Goal: Task Accomplishment & Management: Use online tool/utility

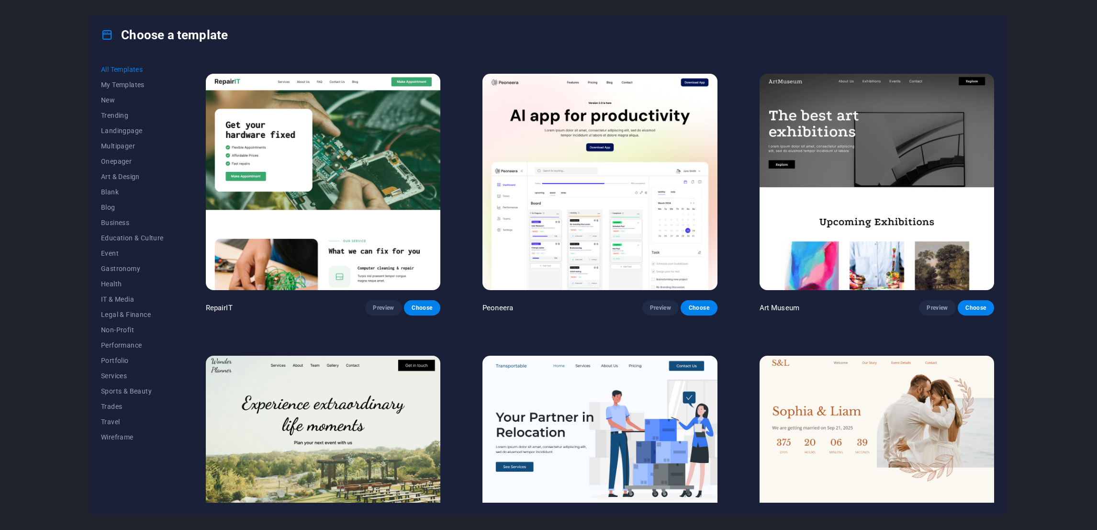
scroll to position [269, 0]
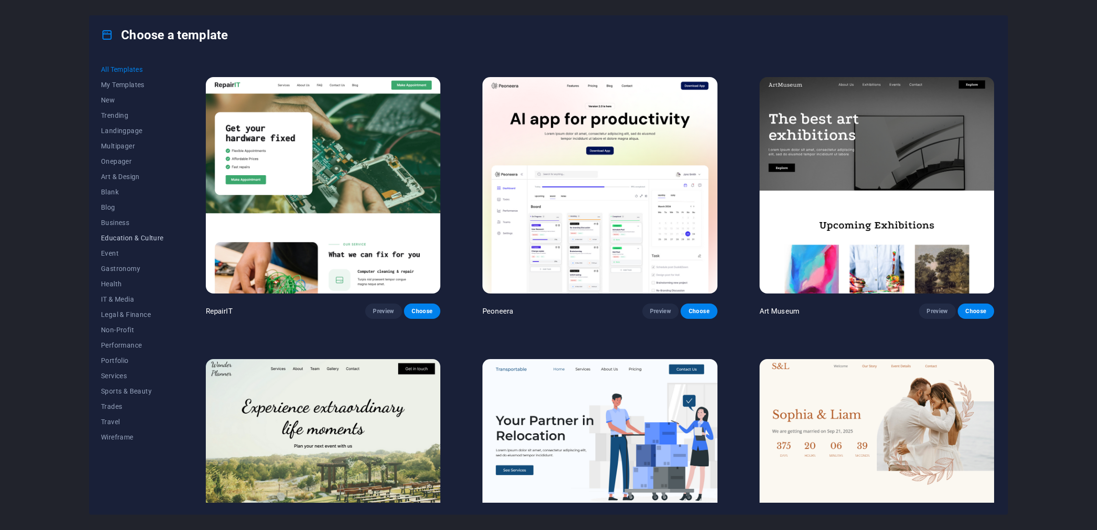
click at [137, 234] on span "Education & Culture" at bounding box center [132, 238] width 63 height 8
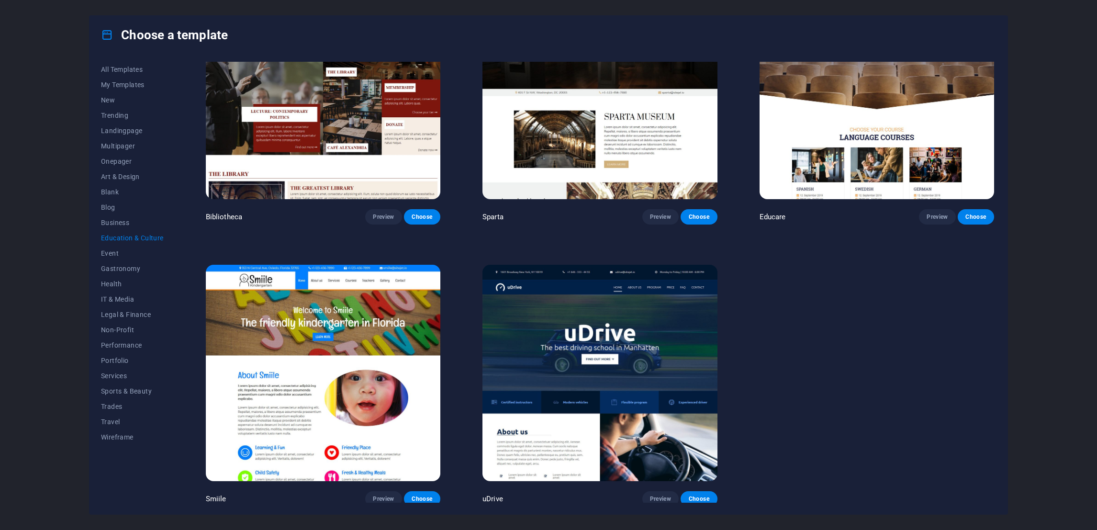
scroll to position [0, 0]
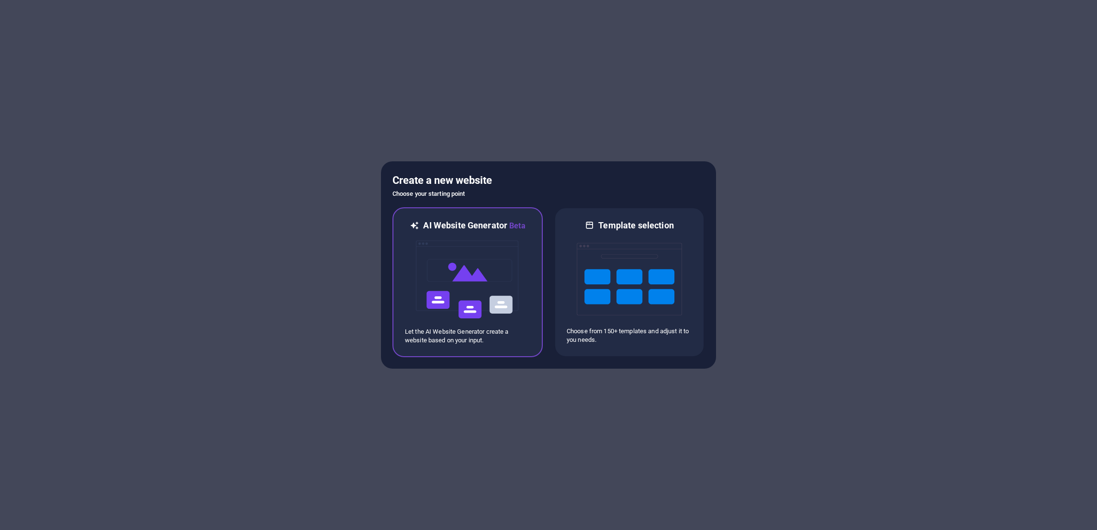
click at [495, 299] on img at bounding box center [467, 280] width 105 height 96
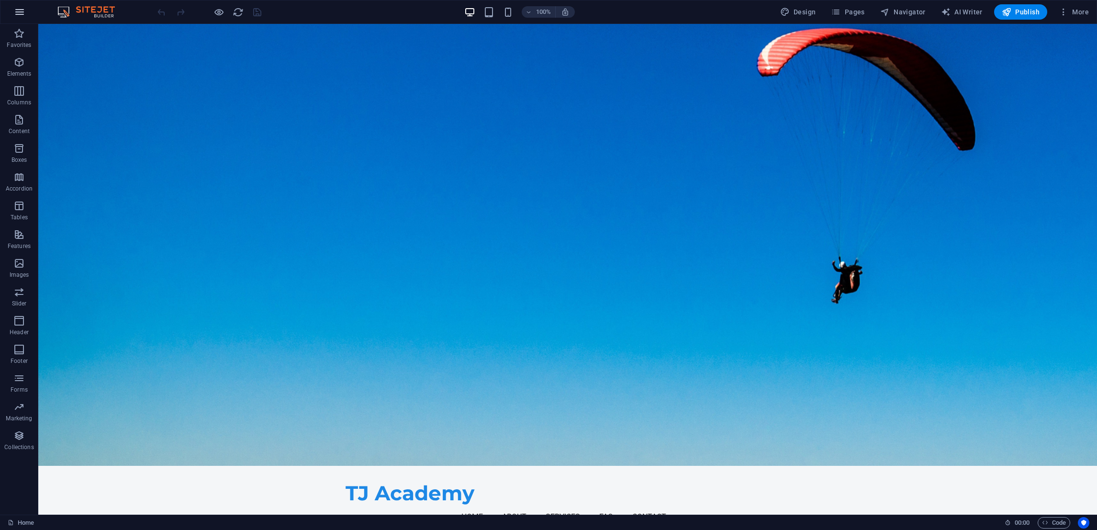
click at [22, 17] on icon "button" at bounding box center [19, 11] width 11 height 11
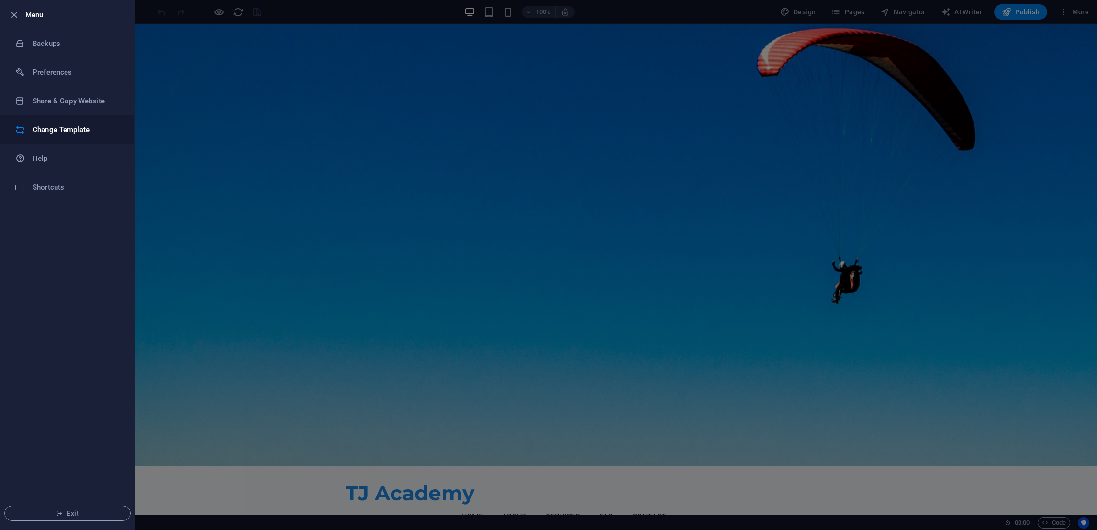
click at [69, 133] on h6 "Change Template" at bounding box center [77, 129] width 89 height 11
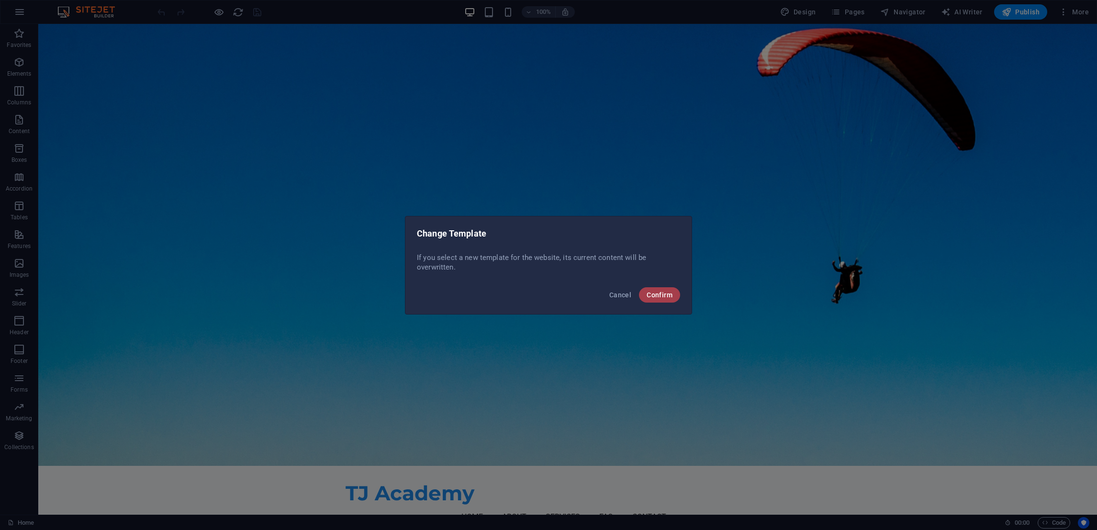
click at [656, 300] on button "Confirm" at bounding box center [659, 294] width 41 height 15
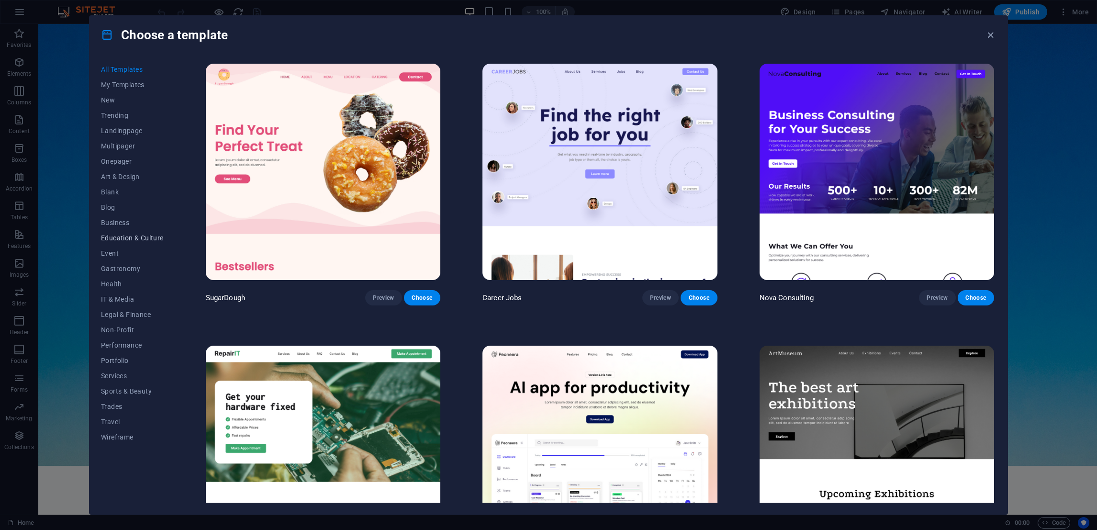
click at [125, 234] on span "Education & Culture" at bounding box center [132, 238] width 63 height 8
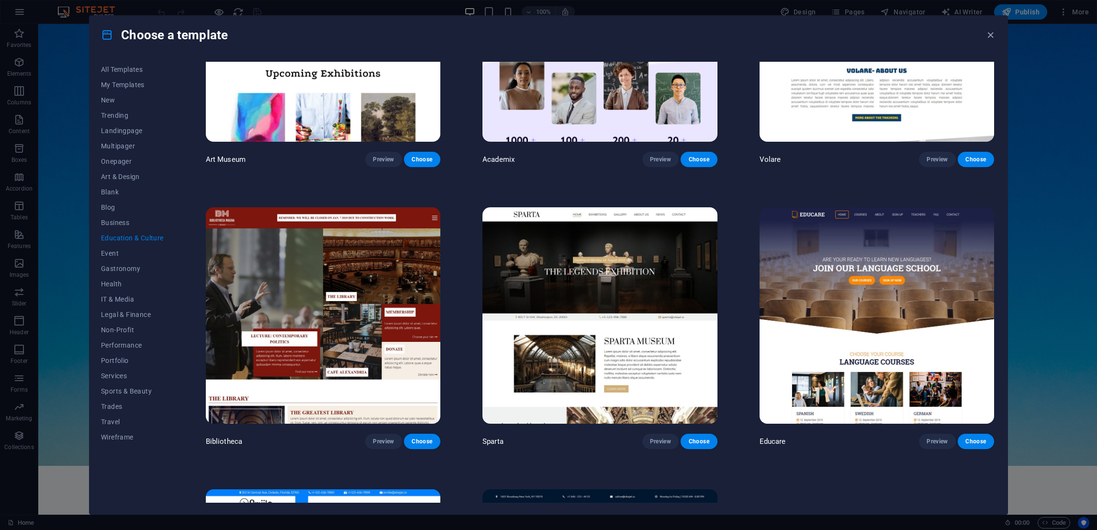
scroll to position [130, 0]
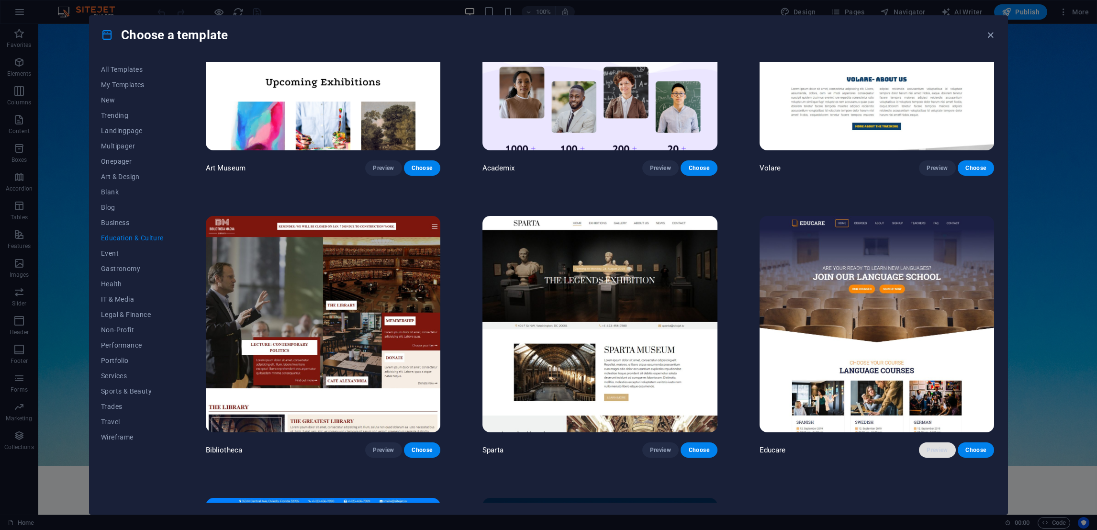
click at [932, 449] on span "Preview" at bounding box center [937, 450] width 21 height 8
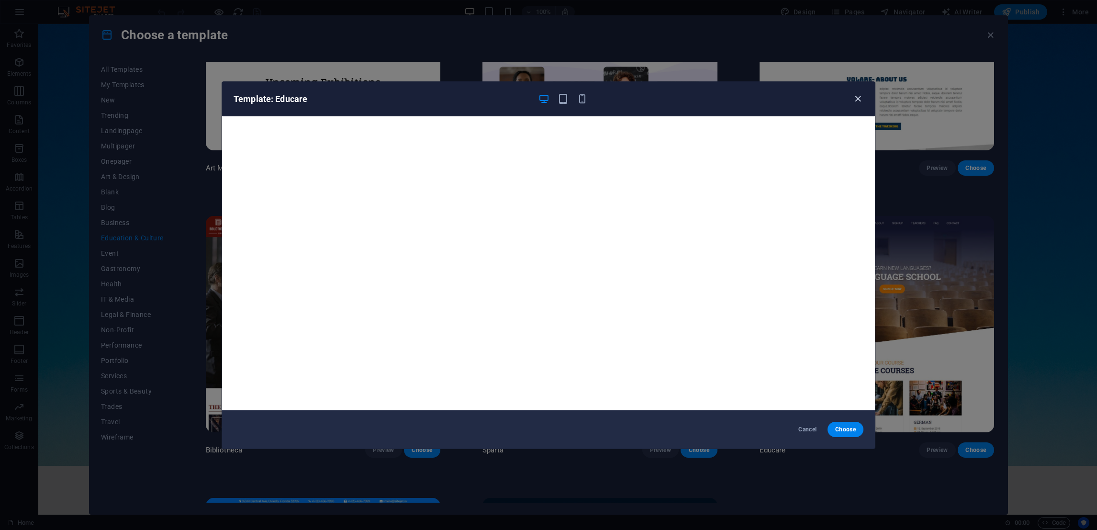
click at [863, 100] on icon "button" at bounding box center [858, 98] width 11 height 11
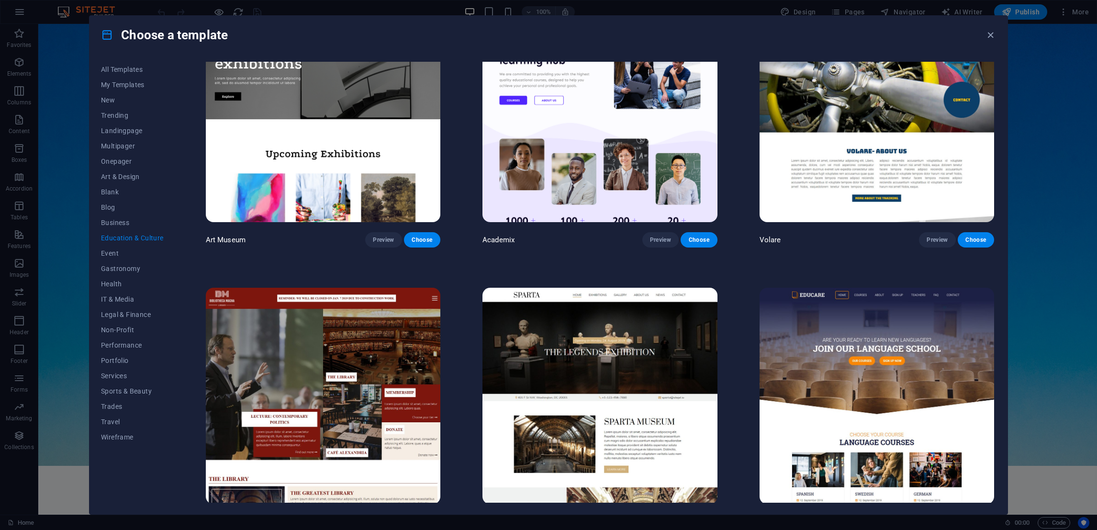
scroll to position [0, 0]
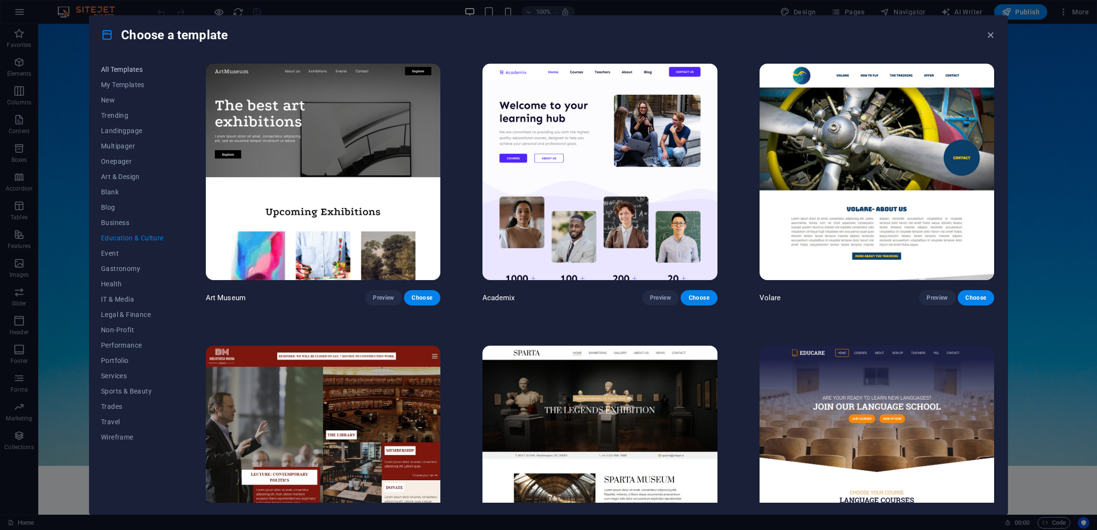
click at [133, 71] on span "All Templates" at bounding box center [132, 70] width 63 height 8
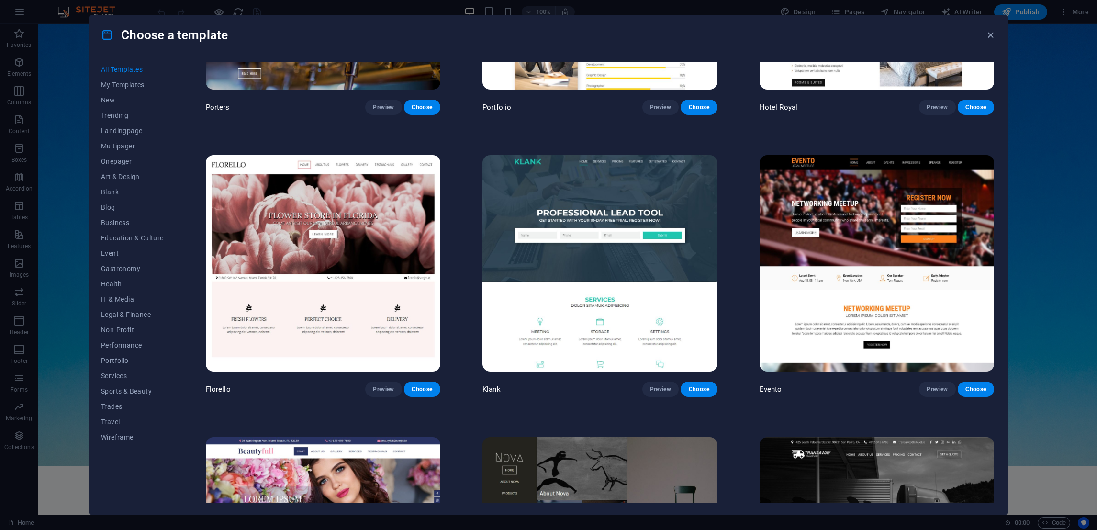
scroll to position [10620, 0]
click at [703, 385] on span "Choose" at bounding box center [698, 389] width 21 height 8
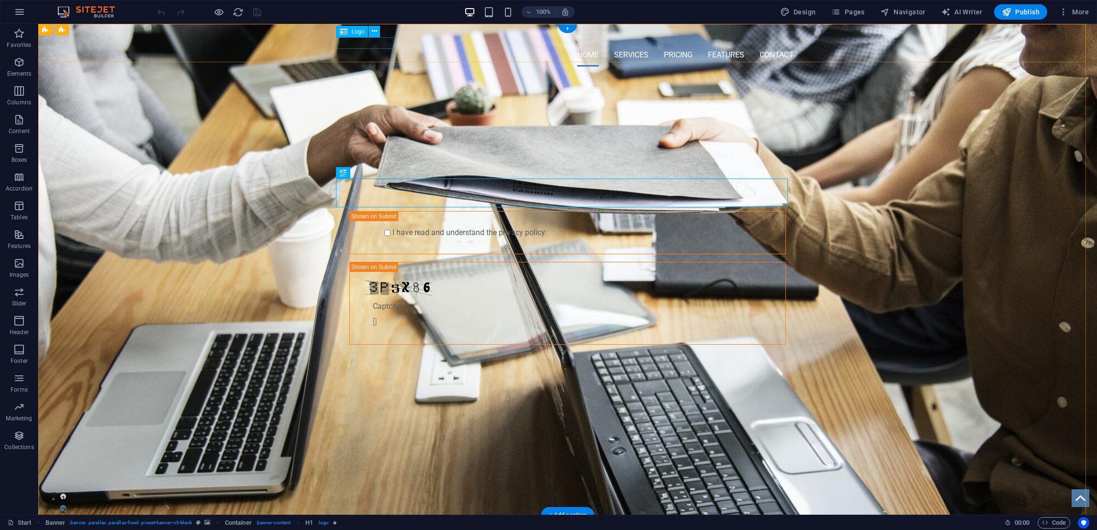
click at [352, 43] on div at bounding box center [568, 38] width 452 height 12
click at [375, 30] on icon at bounding box center [374, 31] width 5 height 10
click at [358, 44] on div at bounding box center [568, 38] width 452 height 12
select select "px"
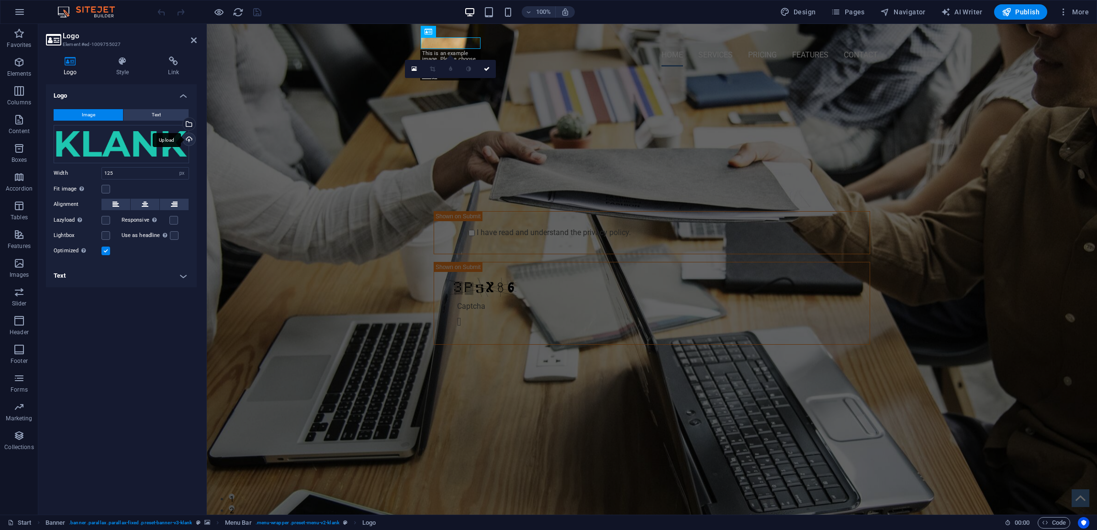
click at [186, 135] on div "Upload" at bounding box center [188, 140] width 14 height 14
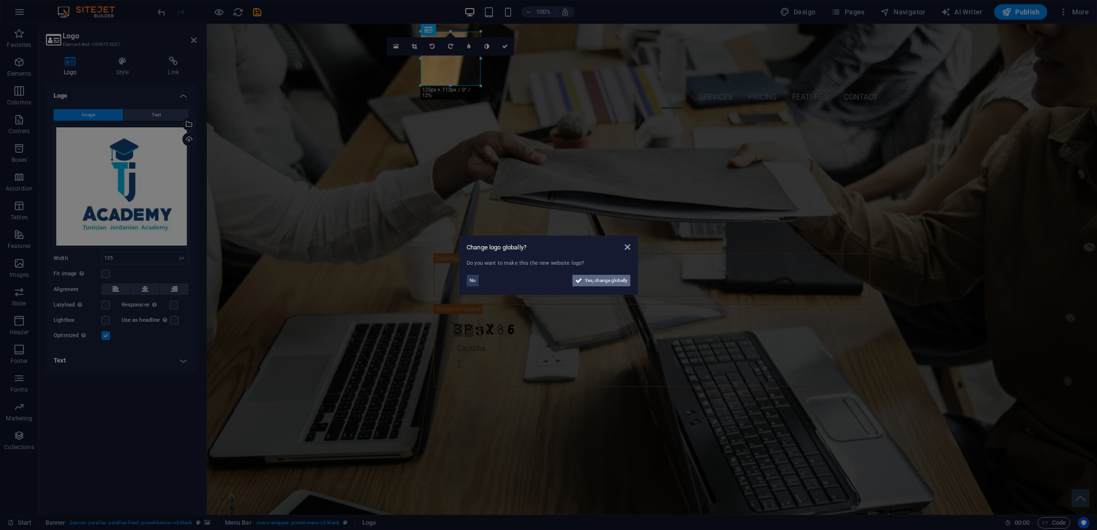
click at [608, 283] on span "Yes, change globally" at bounding box center [606, 280] width 43 height 11
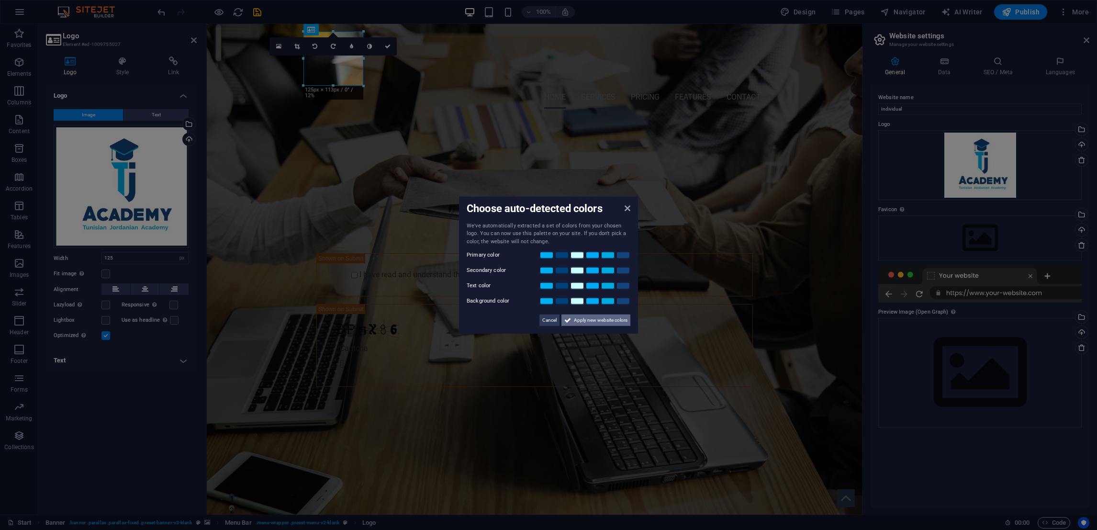
click at [578, 320] on span "Apply new website colors" at bounding box center [601, 319] width 54 height 11
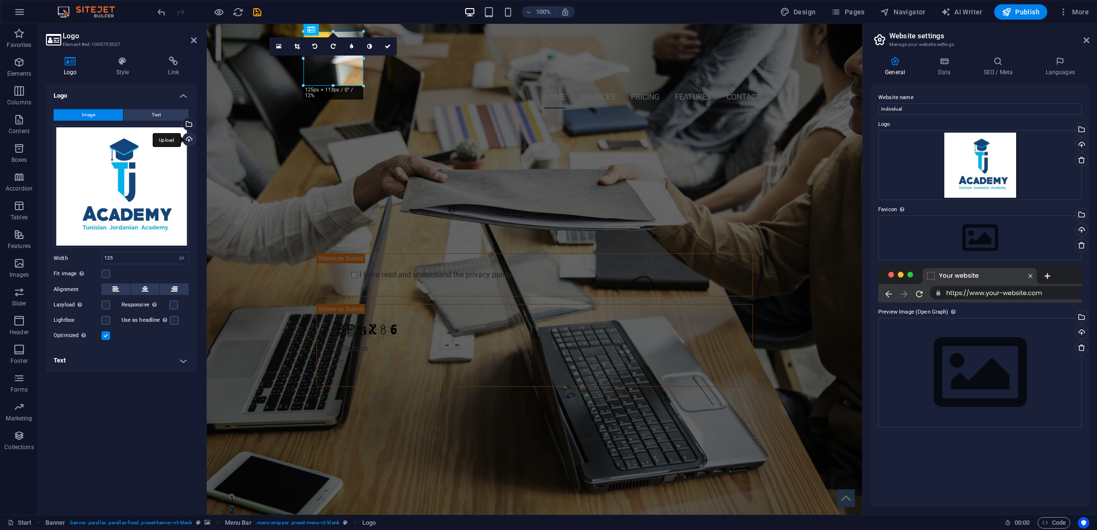
click at [188, 136] on div "Upload" at bounding box center [188, 140] width 14 height 14
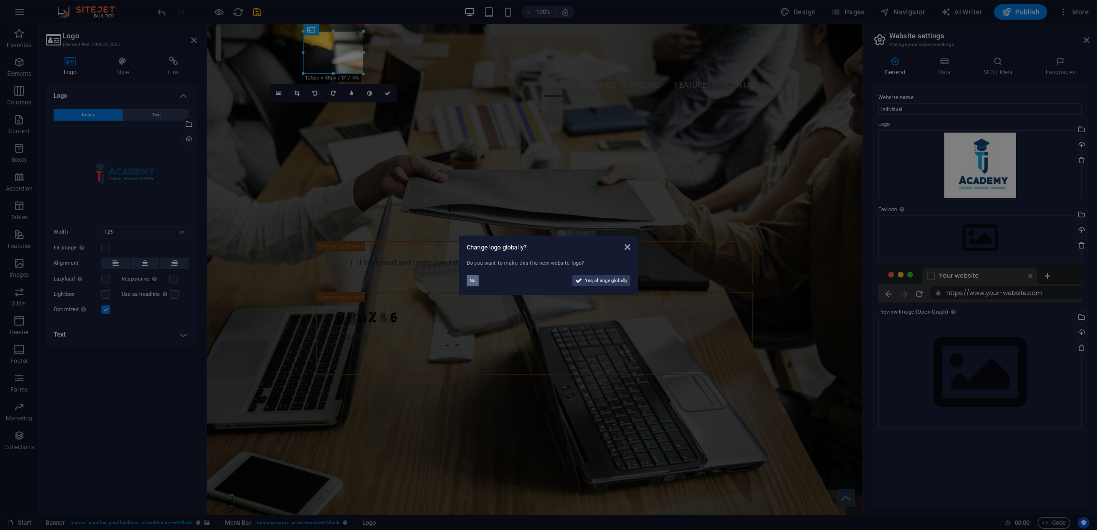
click at [470, 281] on span "No" at bounding box center [473, 280] width 6 height 11
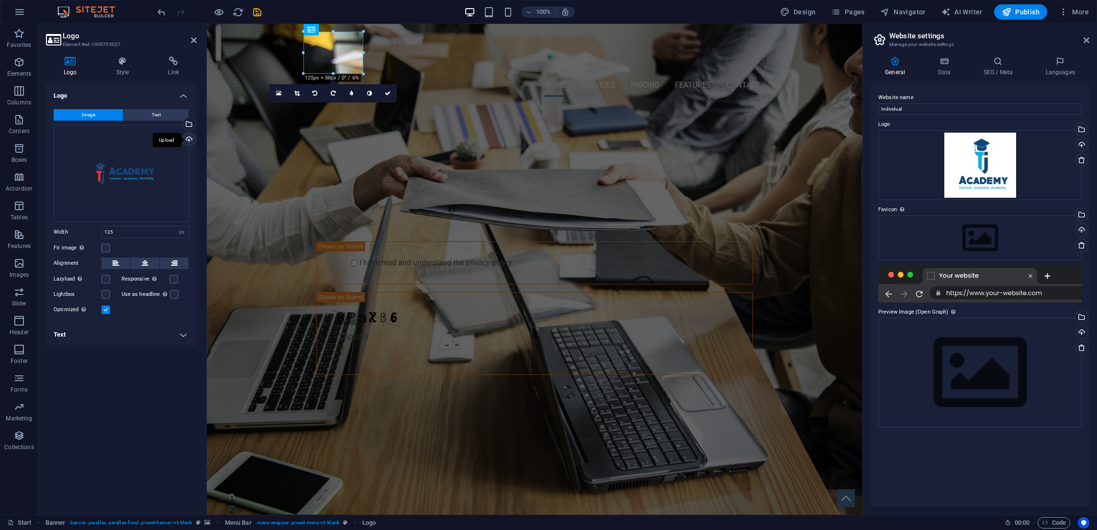
click at [186, 138] on div "Upload" at bounding box center [188, 140] width 14 height 14
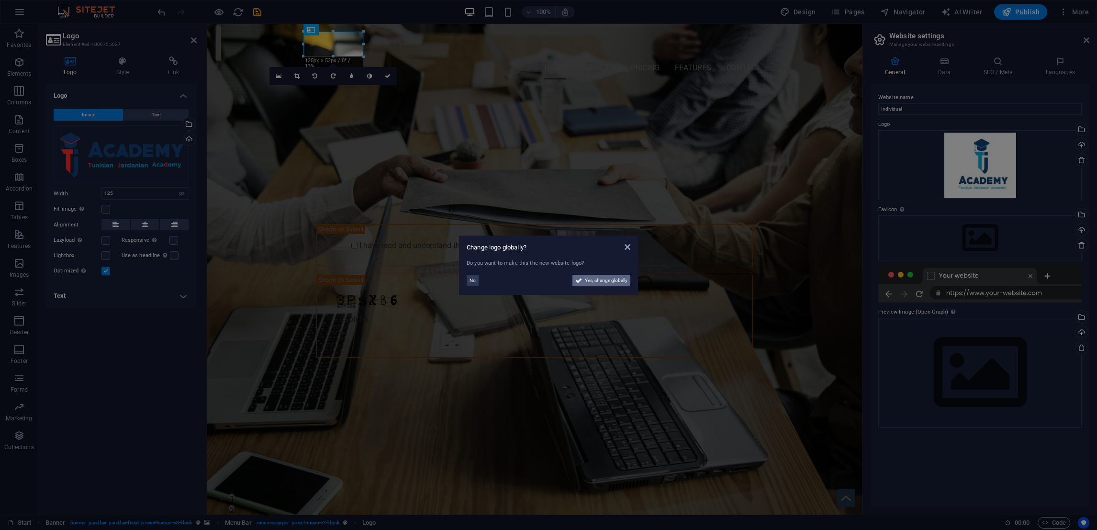
click at [607, 285] on span "Yes, change globally" at bounding box center [606, 280] width 43 height 11
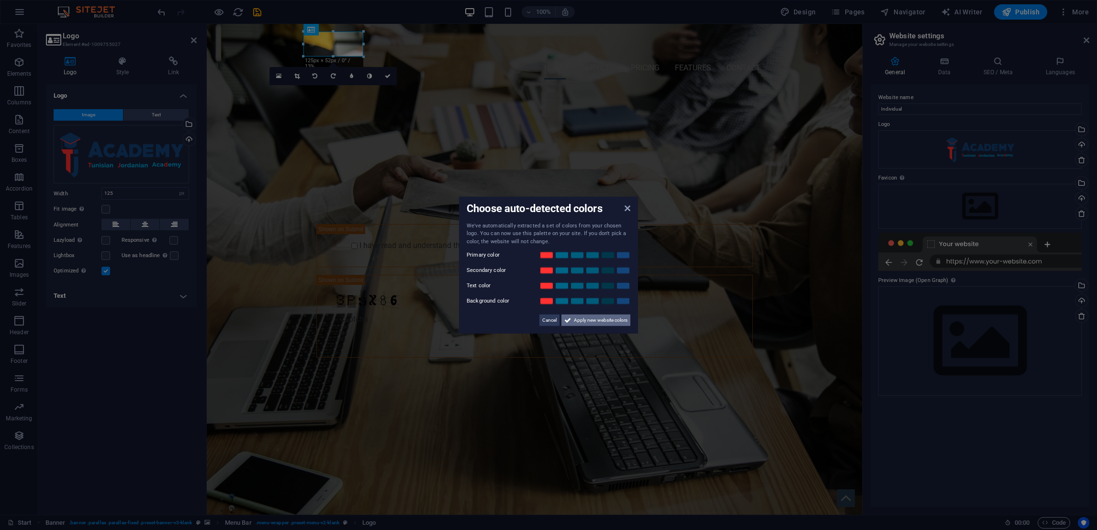
click at [596, 320] on span "Apply new website colors" at bounding box center [601, 319] width 54 height 11
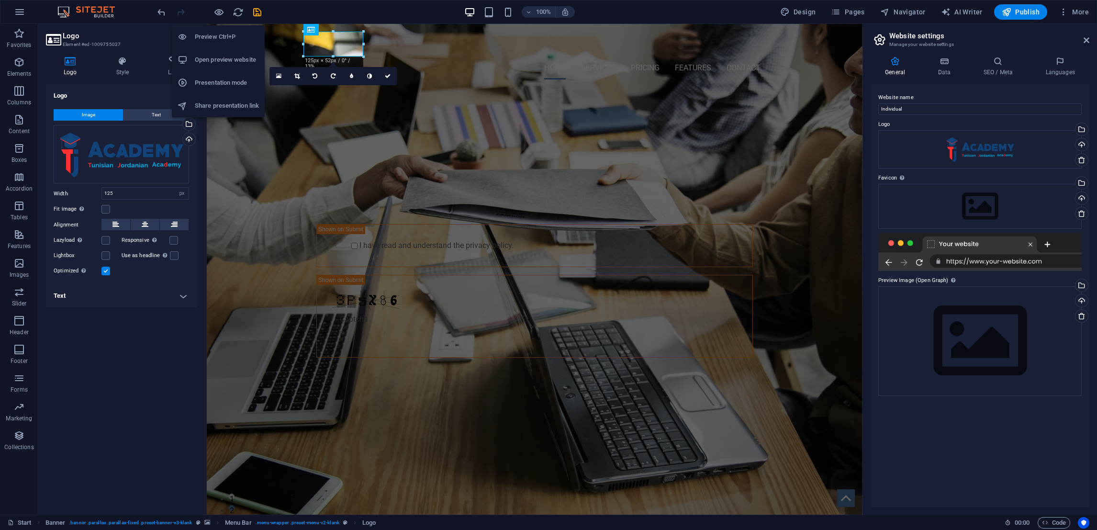
click at [219, 58] on h6 "Open preview website" at bounding box center [227, 59] width 64 height 11
click at [258, 14] on icon "save" at bounding box center [257, 12] width 11 height 11
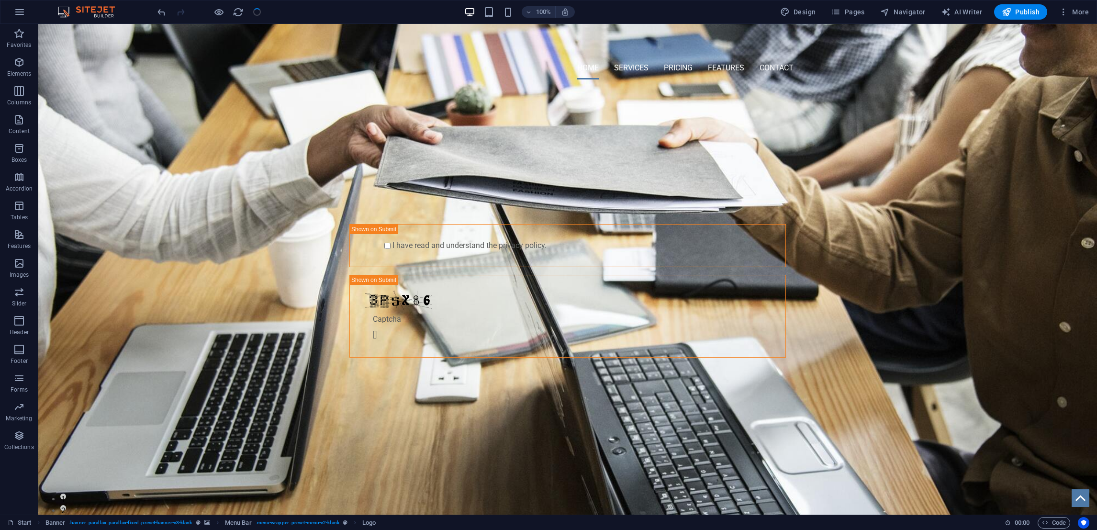
checkbox input "false"
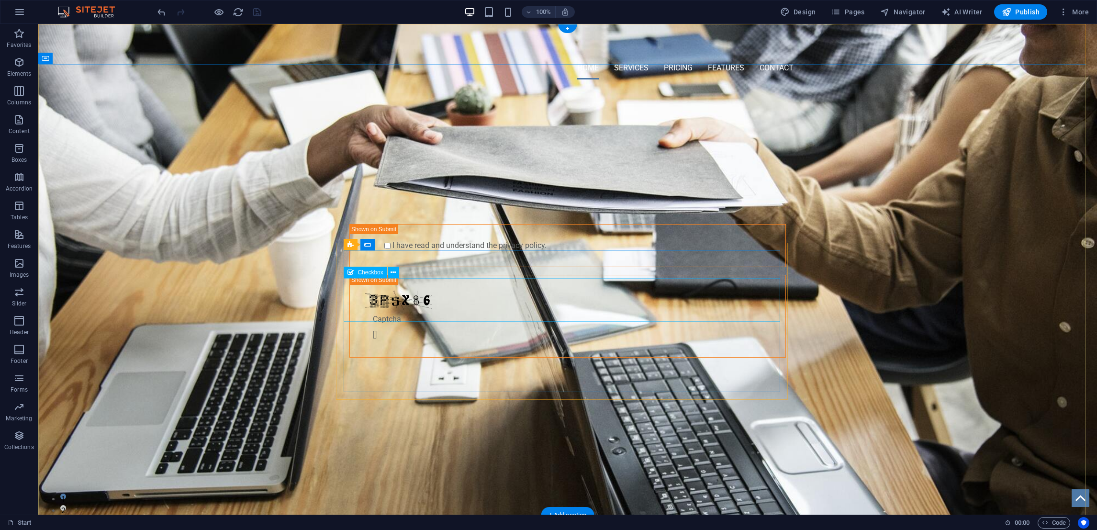
click at [441, 267] on div "I have read and understand the privacy policy." at bounding box center [567, 245] width 437 height 43
click at [362, 267] on div "I have read and understand the privacy policy." at bounding box center [567, 245] width 437 height 43
click at [380, 216] on div at bounding box center [400, 206] width 103 height 20
click at [363, 267] on div "I have read and understand the privacy policy." at bounding box center [567, 245] width 437 height 43
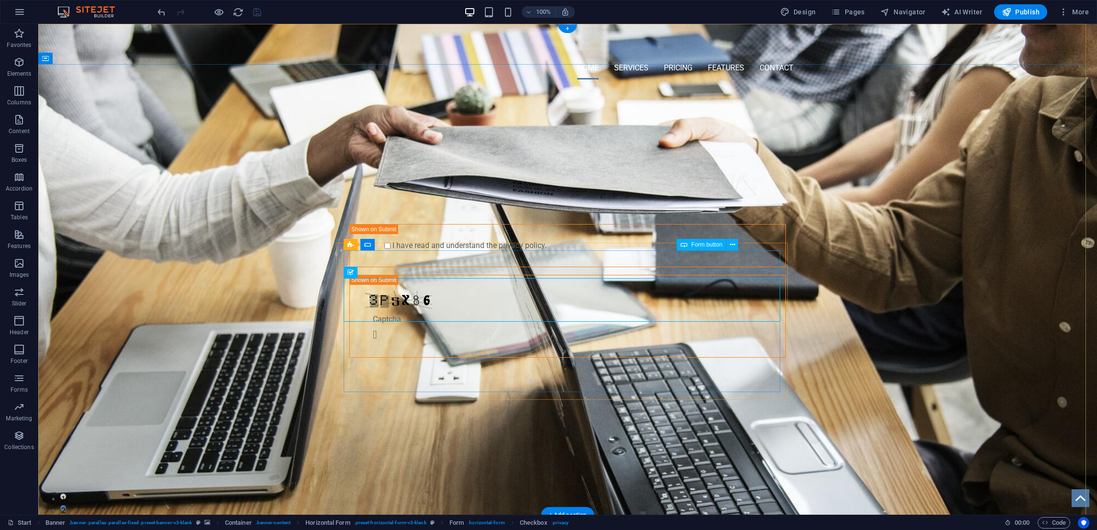
click at [715, 216] on div "Submit" at bounding box center [734, 206] width 103 height 20
click at [505, 216] on div at bounding box center [511, 206] width 103 height 20
